Goal: Task Accomplishment & Management: Complete application form

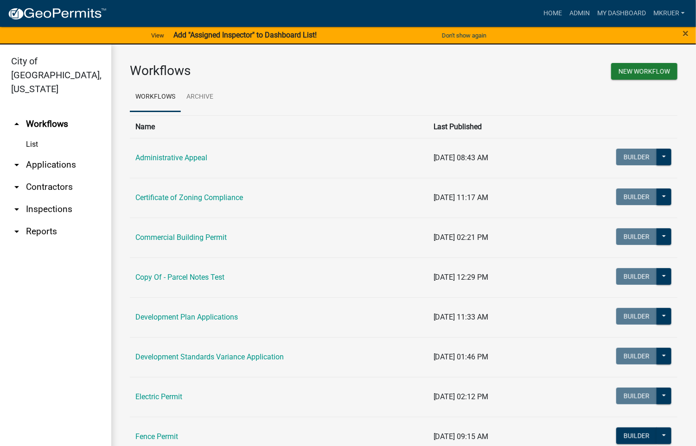
click at [60, 198] on link "arrow_drop_down Inspections" at bounding box center [55, 209] width 111 height 22
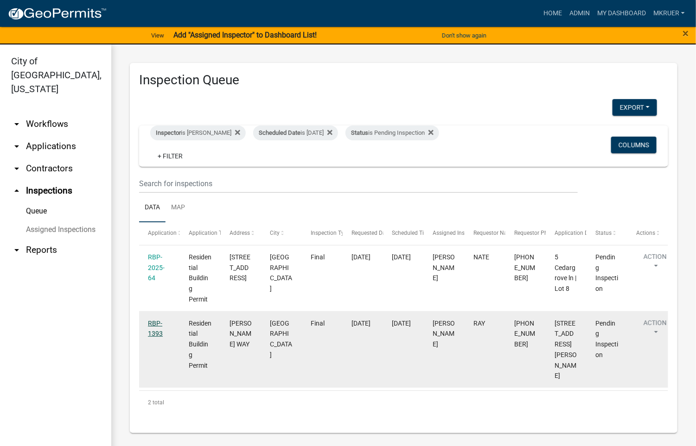
click at [152, 323] on link "RBP-1393" at bounding box center [155, 329] width 15 height 18
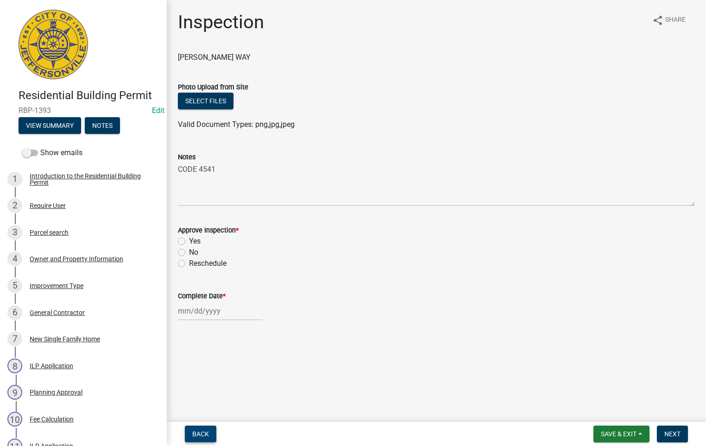
click at [203, 434] on span "Back" at bounding box center [200, 434] width 17 height 7
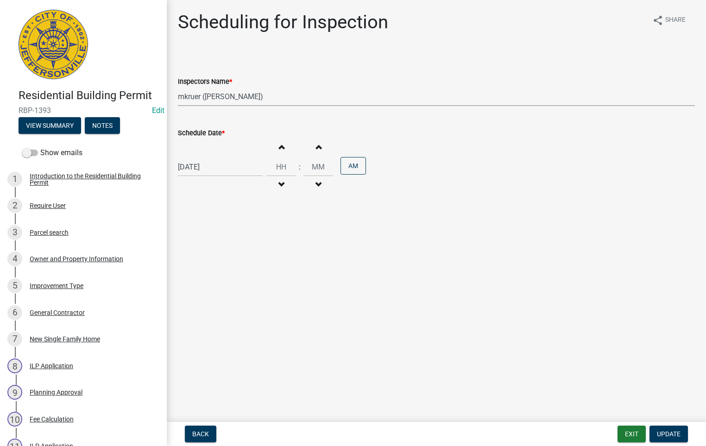
click at [206, 96] on select "Select Item... [PERSON_NAME] ([PERSON_NAME]) [PERSON_NAME] ([PERSON_NAME]) mkru…" at bounding box center [436, 96] width 517 height 19
select select "36a8b8f0-2ef8-43e9-ae06-718f51af8d36"
click at [178, 87] on select "Select Item... [PERSON_NAME] ([PERSON_NAME]) [PERSON_NAME] ([PERSON_NAME]) mkru…" at bounding box center [436, 96] width 517 height 19
click at [662, 432] on span "Update" at bounding box center [669, 434] width 24 height 7
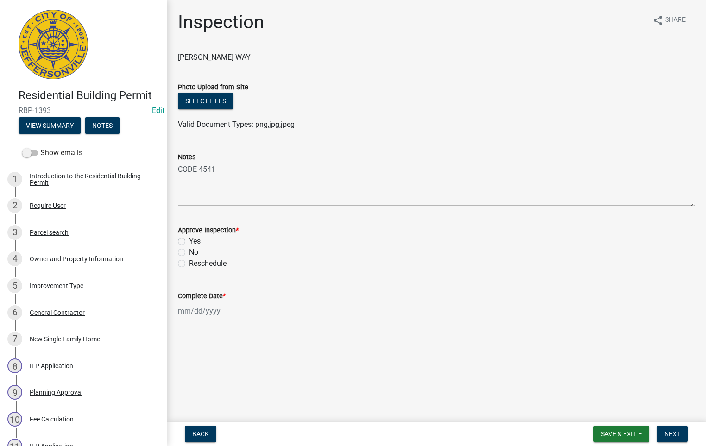
click at [189, 242] on label "Yes" at bounding box center [195, 241] width 12 height 11
click at [189, 242] on input "Yes" at bounding box center [192, 239] width 6 height 6
radio input "true"
select select "8"
select select "2025"
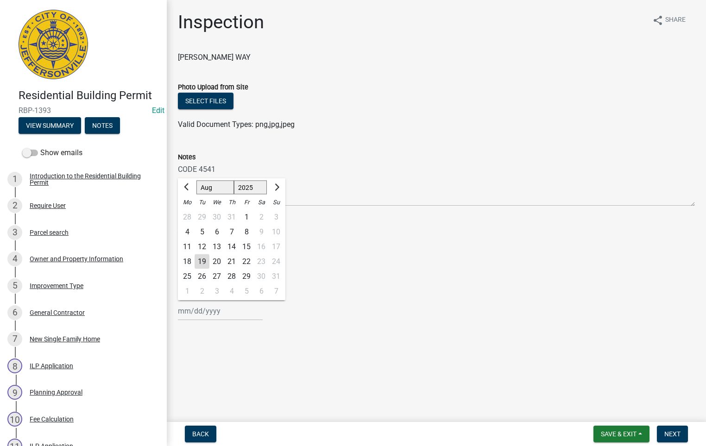
click at [209, 312] on div "[PERSON_NAME] Feb Mar Apr [PERSON_NAME][DATE] Oct Nov [DATE] 1526 1527 1528 152…" at bounding box center [220, 311] width 85 height 19
click at [203, 259] on div "19" at bounding box center [202, 261] width 15 height 15
type input "[DATE]"
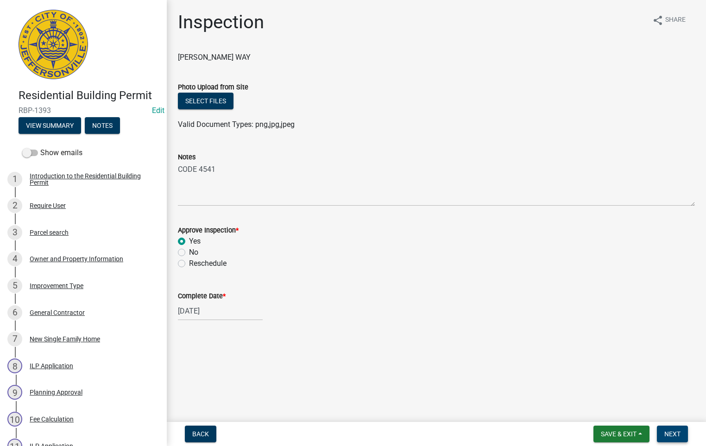
click at [674, 433] on span "Next" at bounding box center [673, 434] width 16 height 7
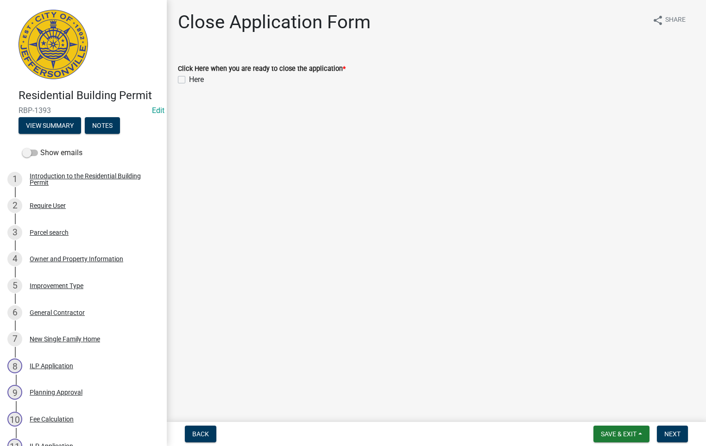
click at [189, 79] on label "Here" at bounding box center [196, 79] width 15 height 11
click at [189, 79] on input "Here" at bounding box center [192, 77] width 6 height 6
checkbox input "true"
click at [676, 433] on span "Next" at bounding box center [673, 434] width 16 height 7
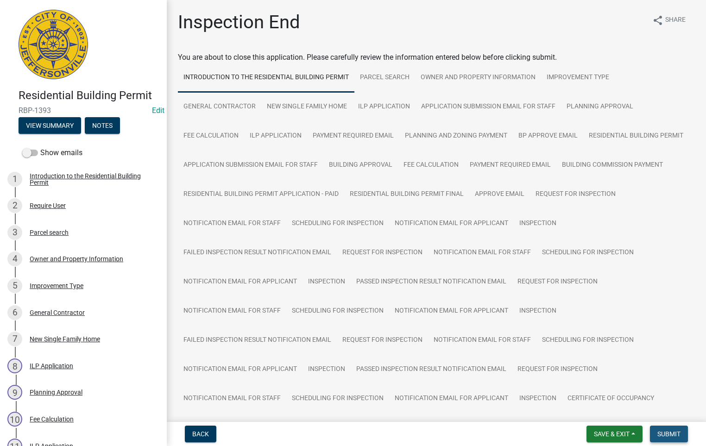
click at [671, 434] on span "Submit" at bounding box center [669, 434] width 23 height 7
